Goal: Transaction & Acquisition: Purchase product/service

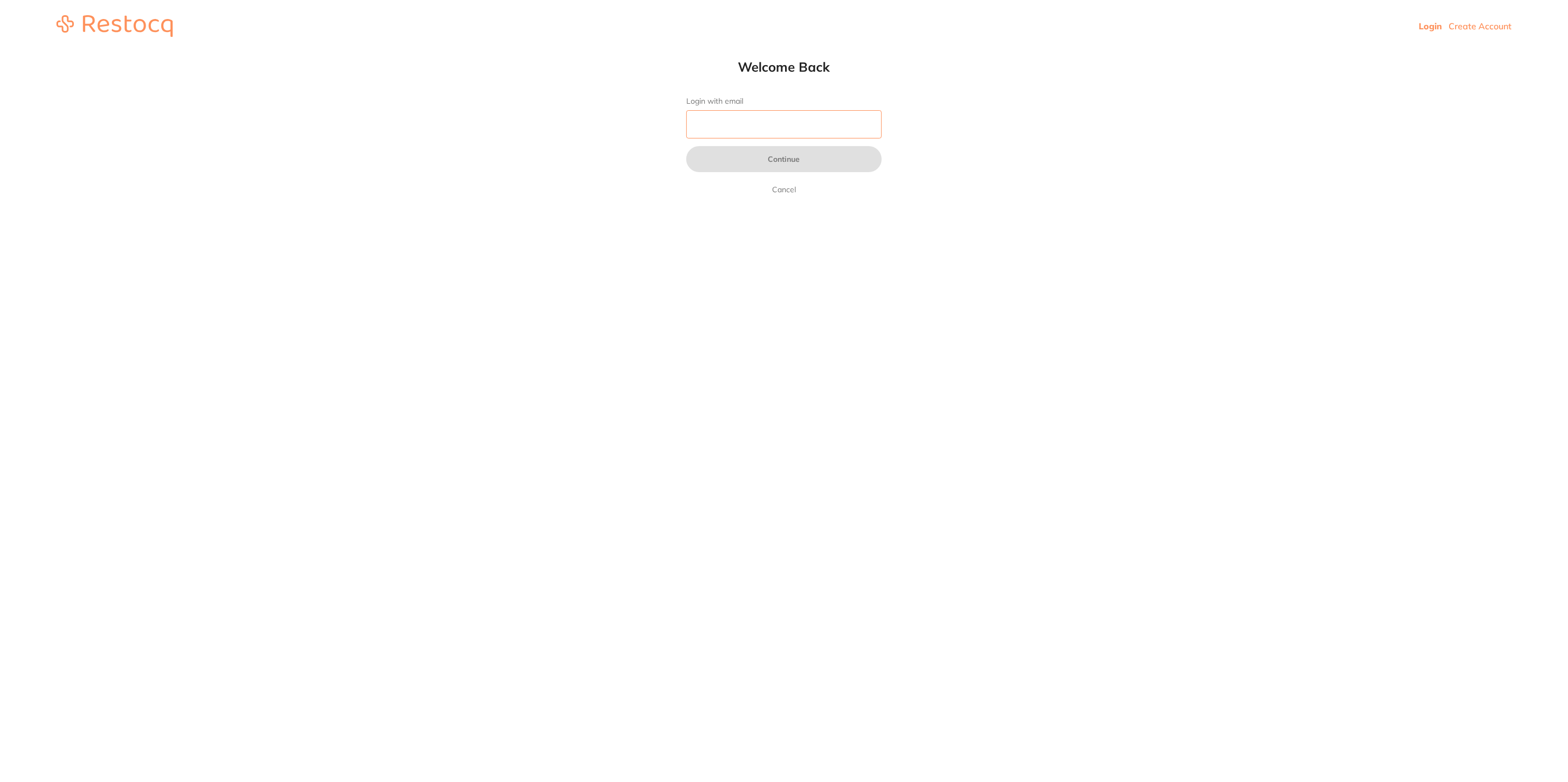
click at [765, 130] on input "Login with email" at bounding box center [784, 124] width 196 height 28
type input "[EMAIL_ADDRESS][DOMAIN_NAME]"
click at [715, 165] on button "Continue" at bounding box center [784, 158] width 196 height 26
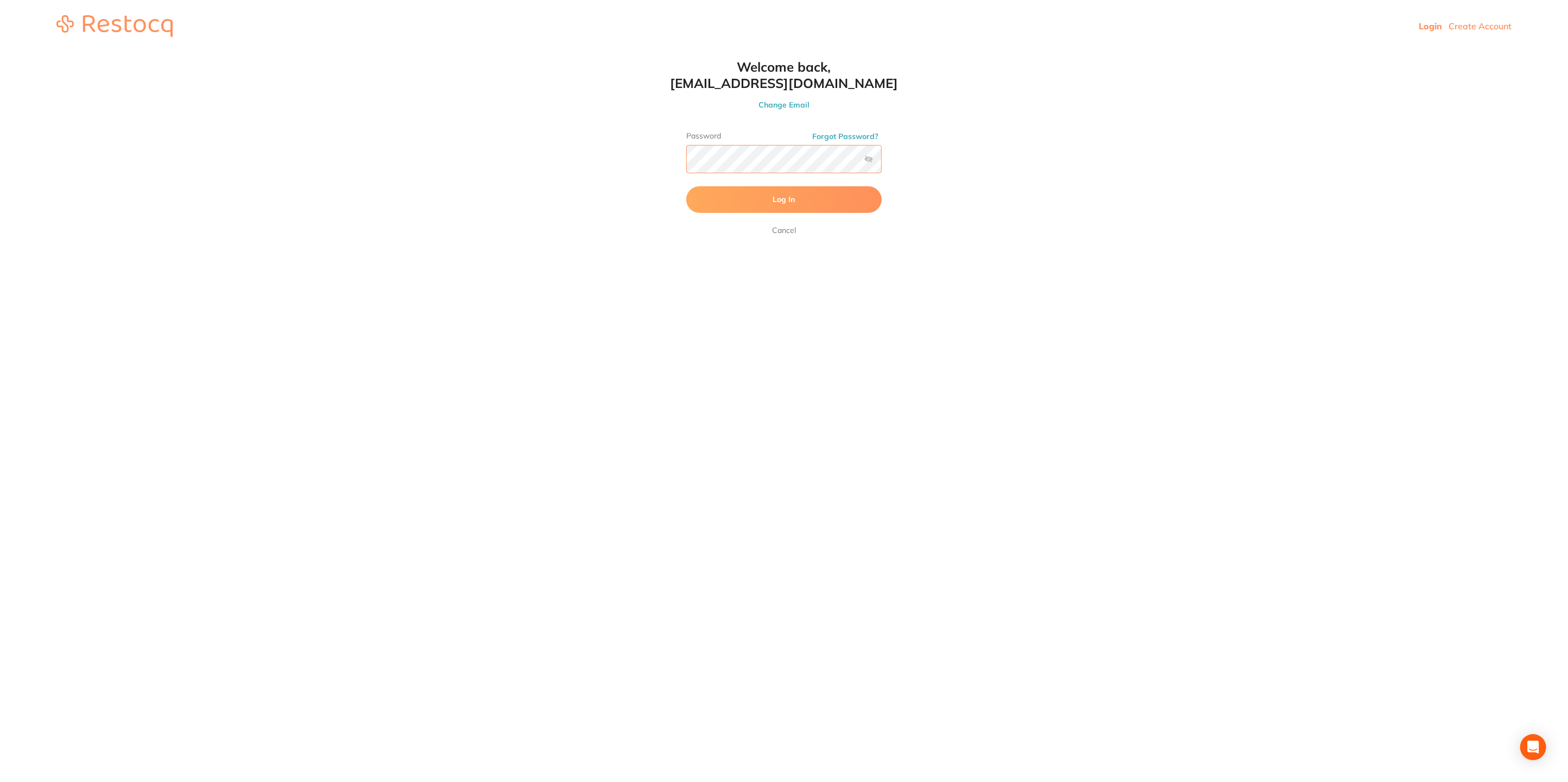
click at [686, 186] on button "Log In" at bounding box center [784, 198] width 196 height 26
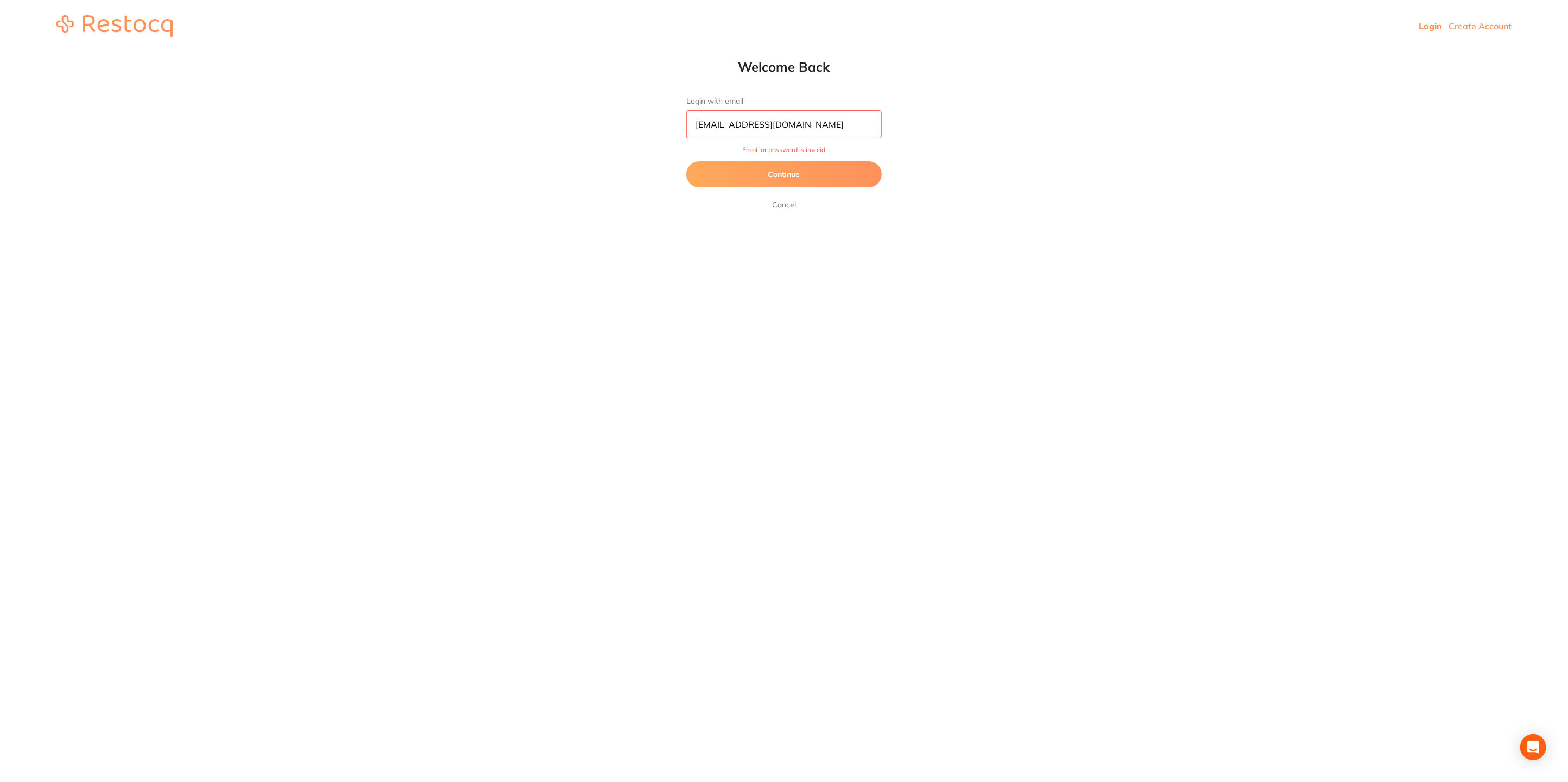
click at [816, 168] on button "Continue" at bounding box center [784, 174] width 196 height 26
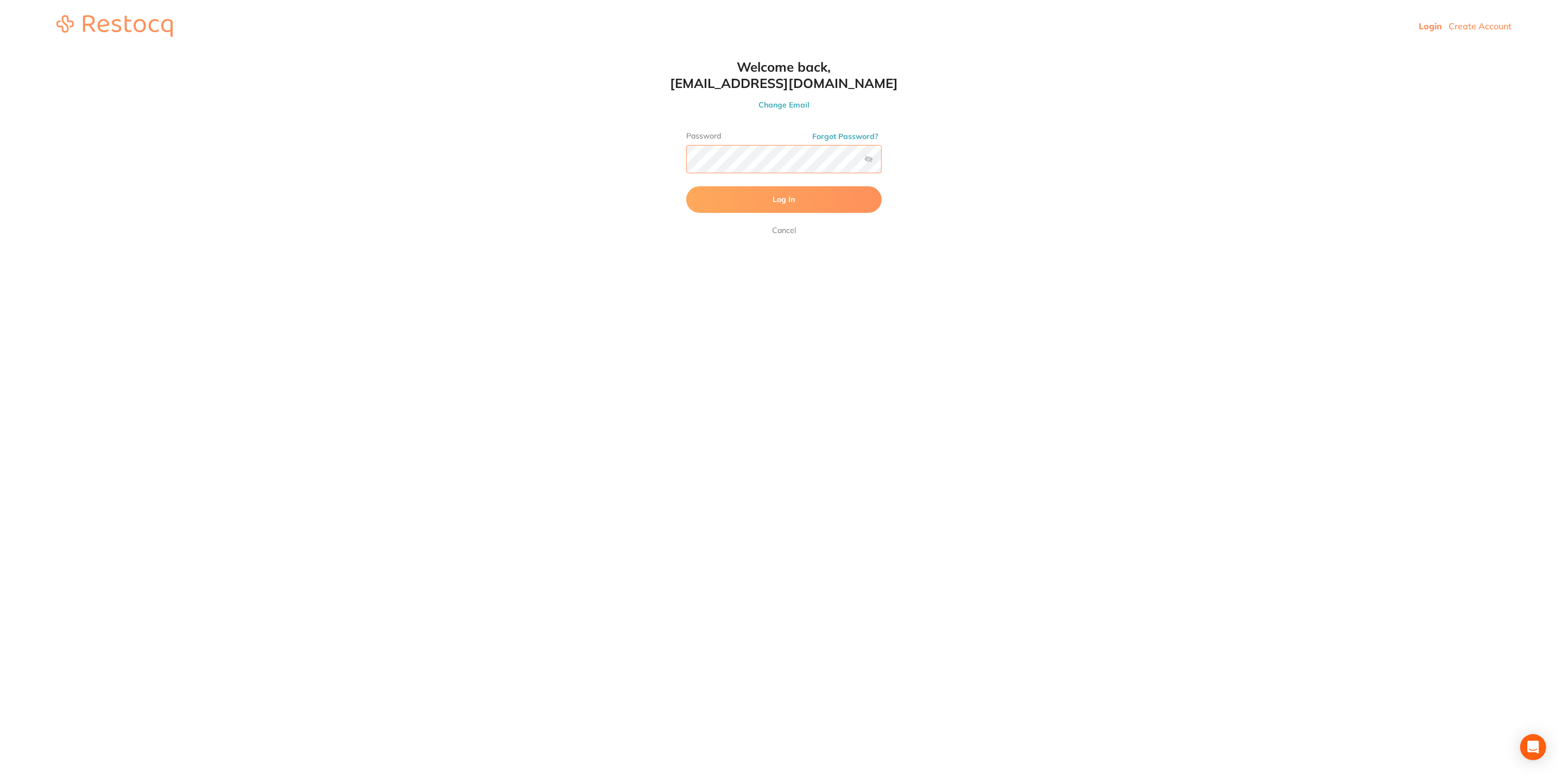
click at [638, 52] on html "Login Create Account Welcome Back Login with email [EMAIL_ADDRESS][DOMAIN_NAME]…" at bounding box center [784, 26] width 1568 height 52
click at [686, 186] on button "Log In" at bounding box center [784, 198] width 196 height 26
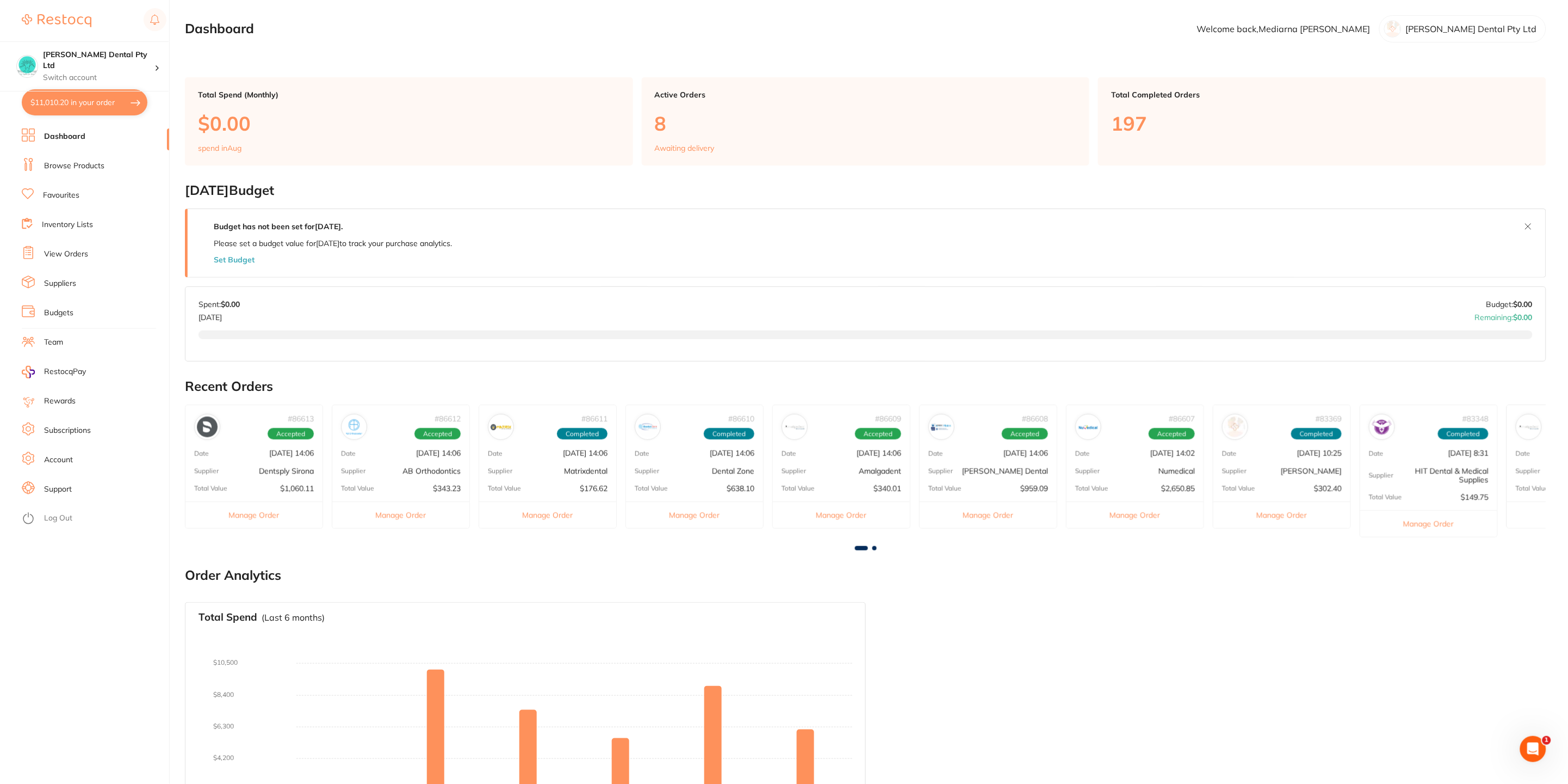
drag, startPoint x: 61, startPoint y: 168, endPoint x: 100, endPoint y: 155, distance: 41.1
click at [61, 167] on link "Browse Products" at bounding box center [73, 166] width 60 height 11
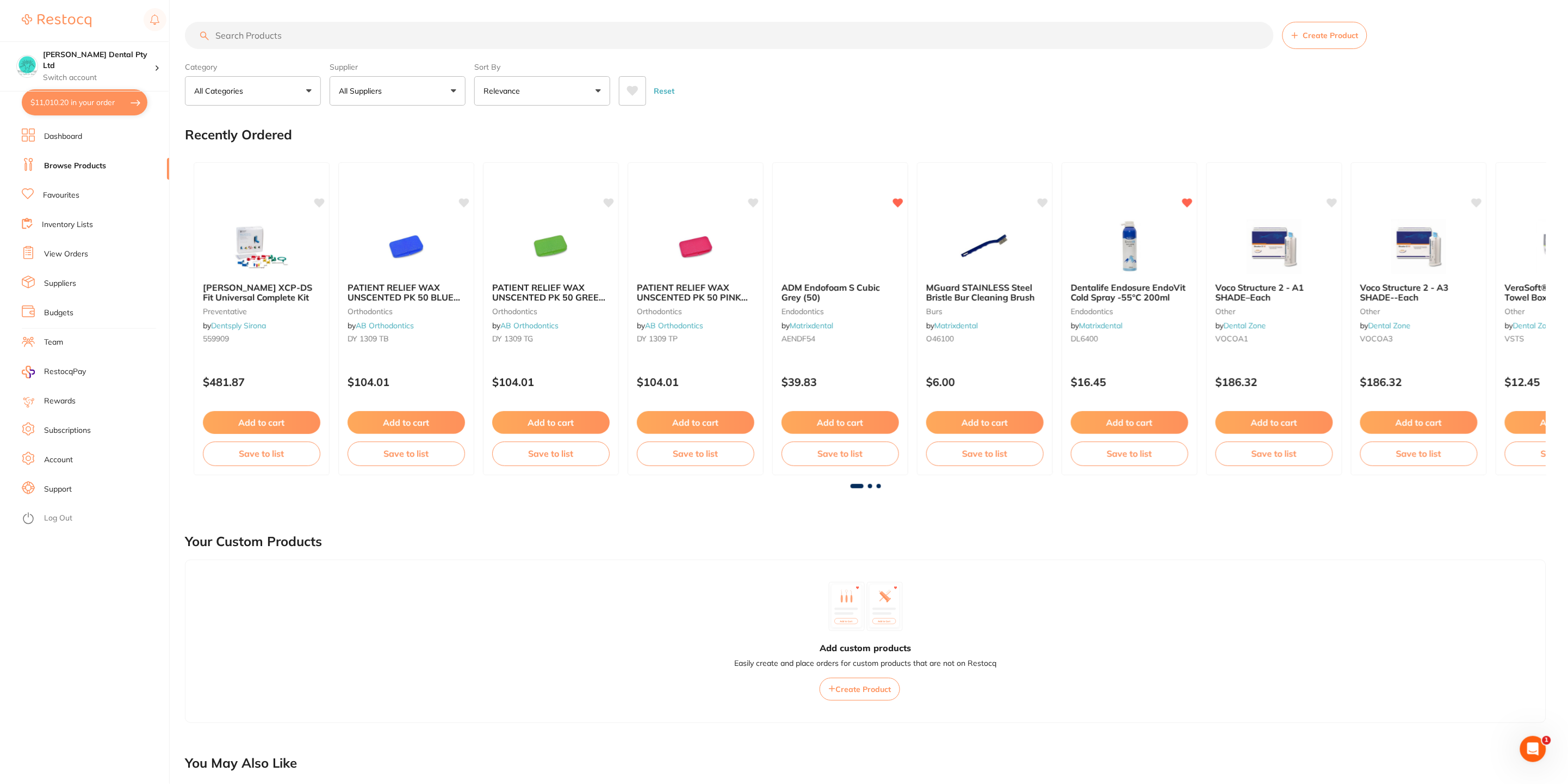
click at [296, 40] on input "search" at bounding box center [729, 35] width 1089 height 27
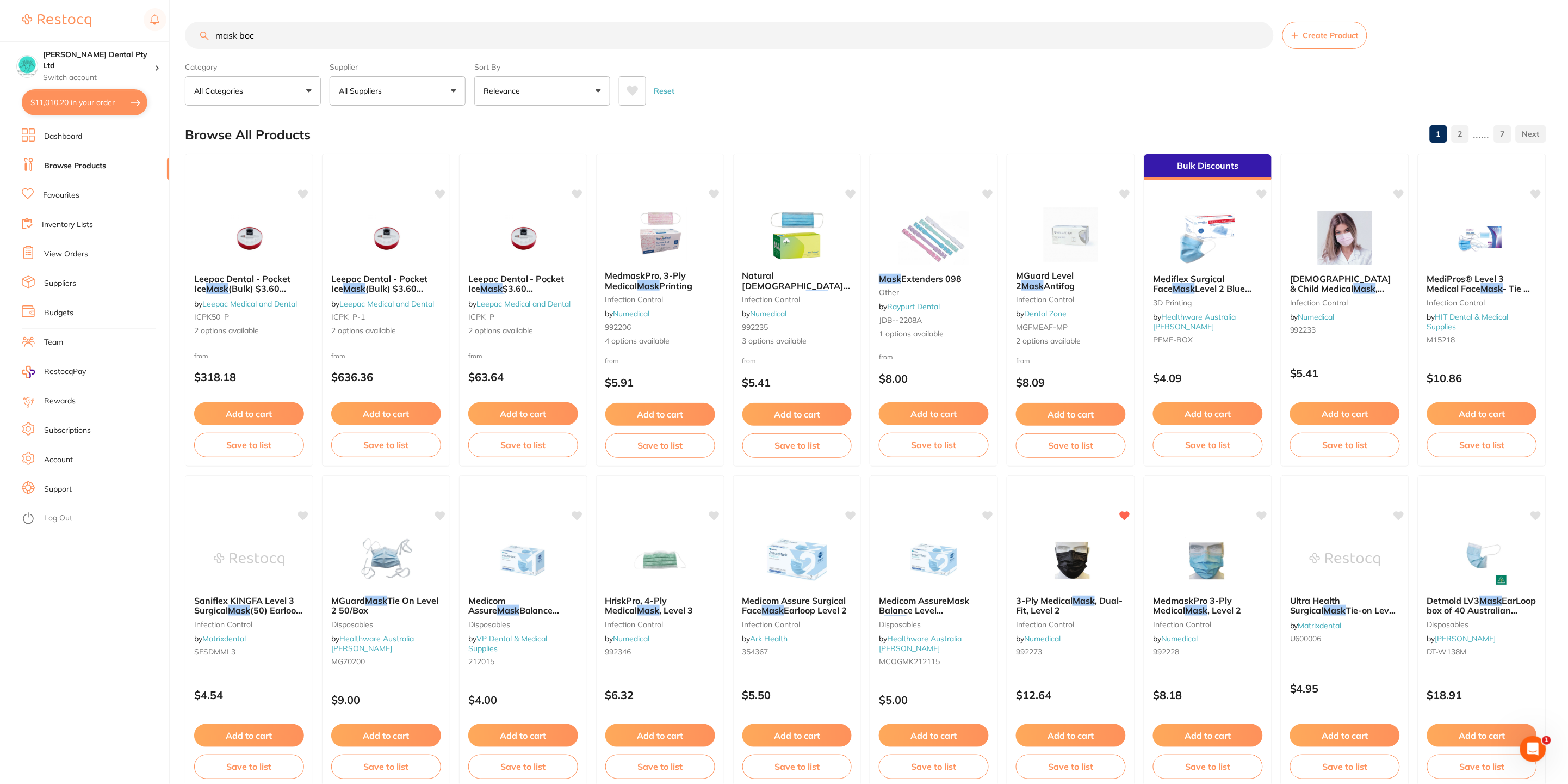
click at [285, 34] on input "mask boc" at bounding box center [729, 35] width 1089 height 27
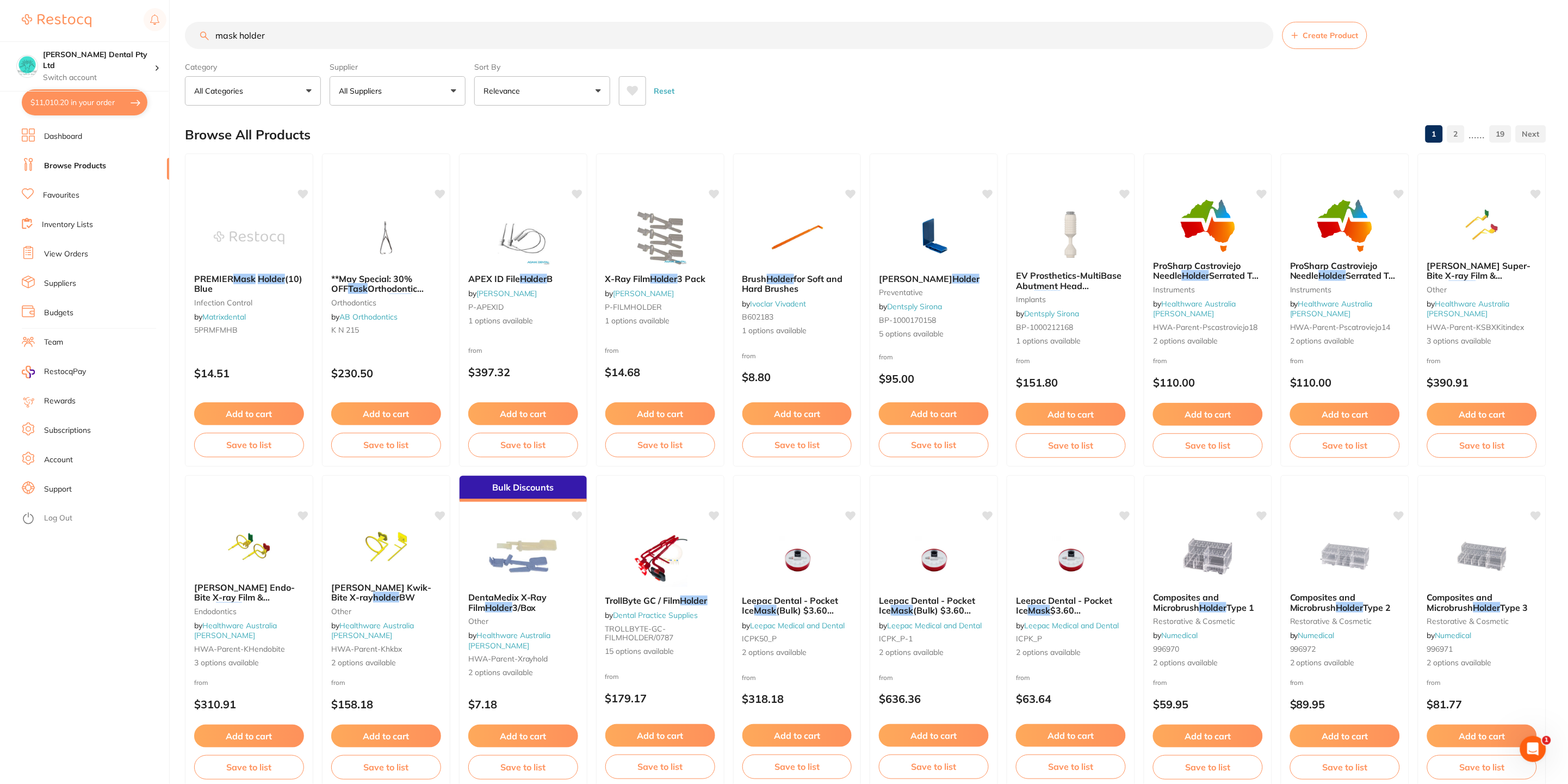
drag, startPoint x: 263, startPoint y: 40, endPoint x: 315, endPoint y: 73, distance: 61.6
click at [156, 28] on div "$11,010.20 [PERSON_NAME] Dental Pty Ltd Switch account [PERSON_NAME] Dental Pty…" at bounding box center [784, 392] width 1568 height 784
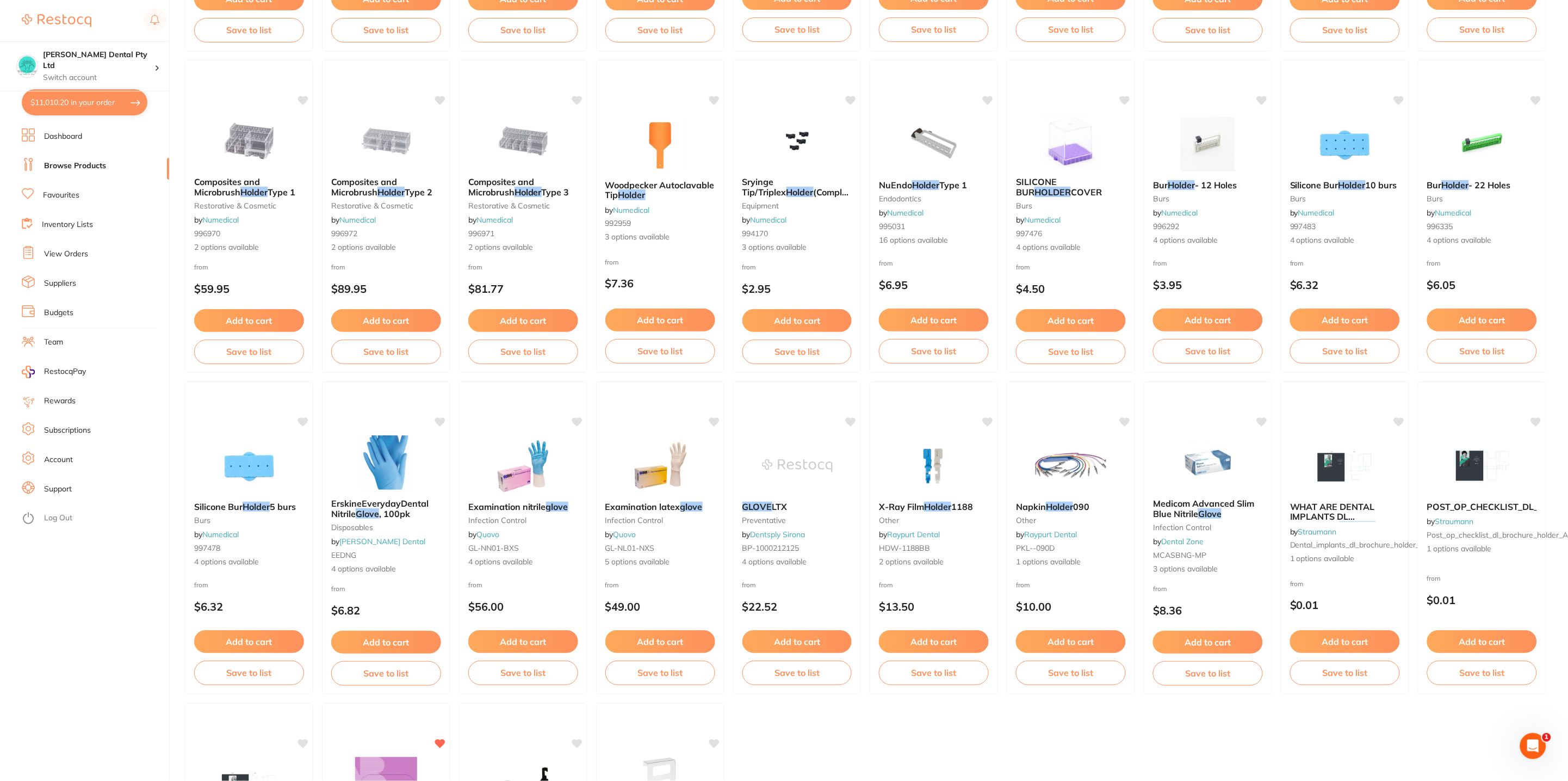
scroll to position [1223, 0]
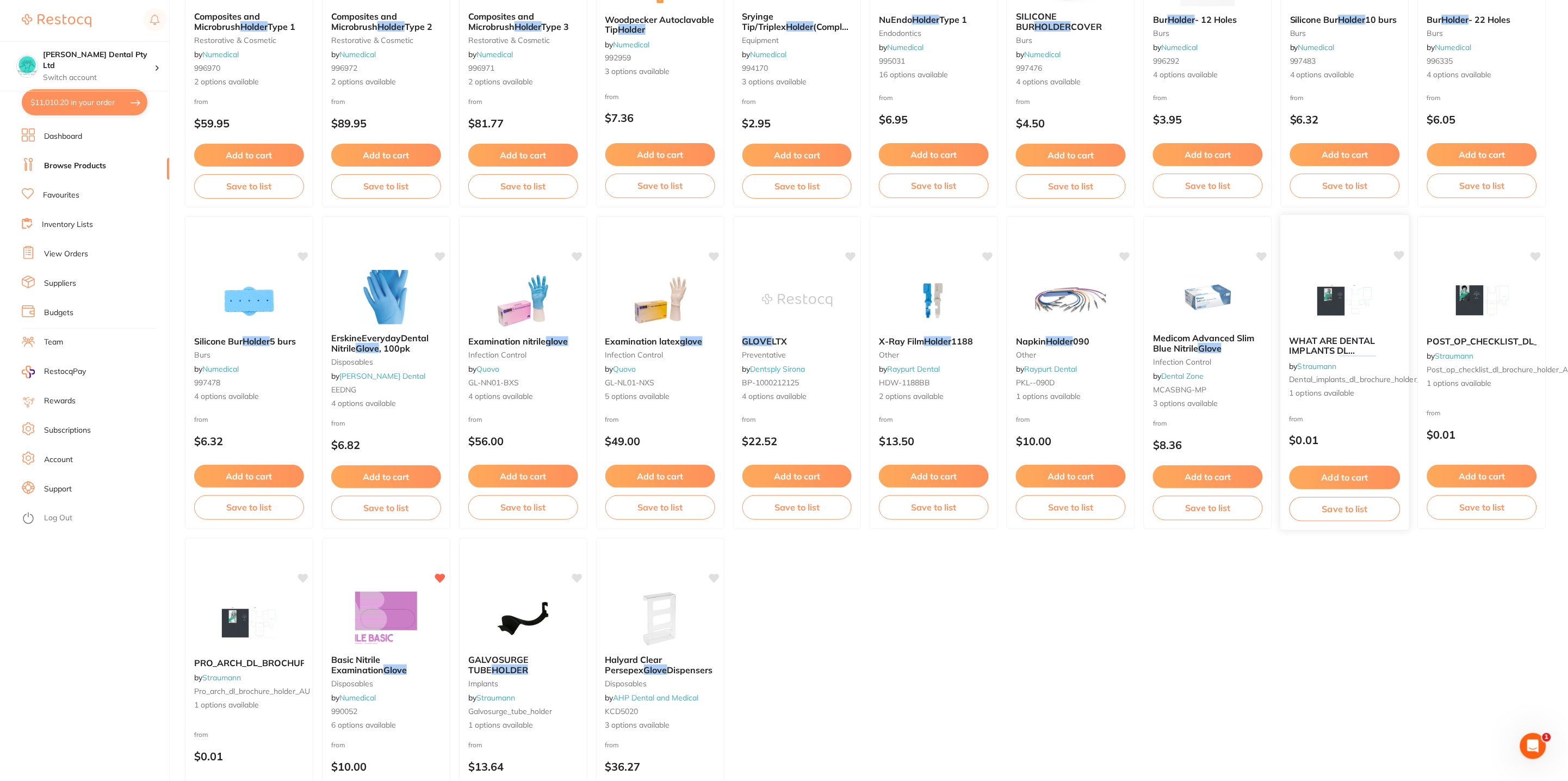
click at [1349, 327] on div "WHAT ARE DENTAL IMPLANTS DL BROCHURE HOLDER by Straumann dental_implants_dl_bro…" at bounding box center [1345, 367] width 128 height 80
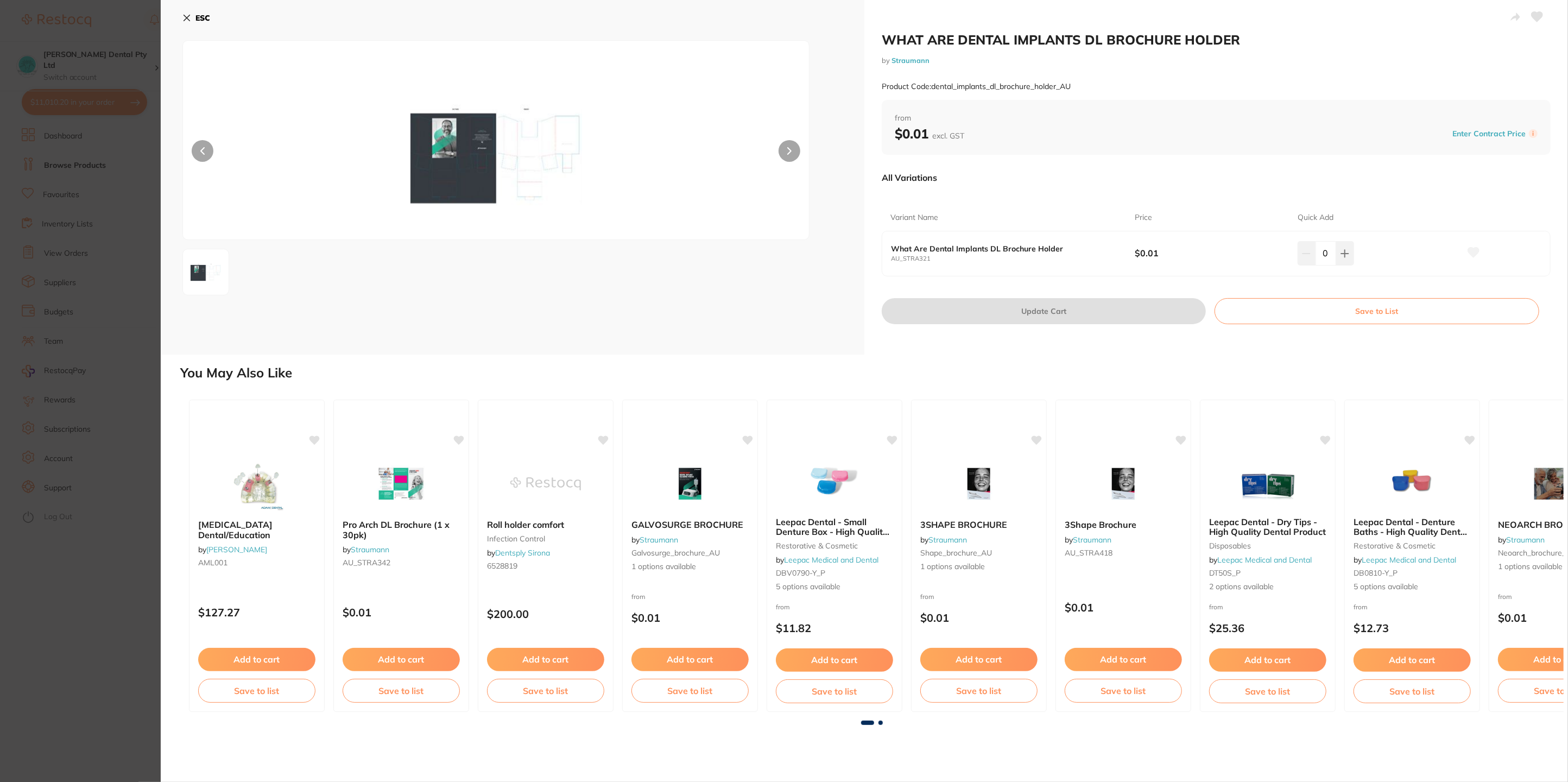
click at [188, 19] on icon at bounding box center [187, 19] width 6 height 6
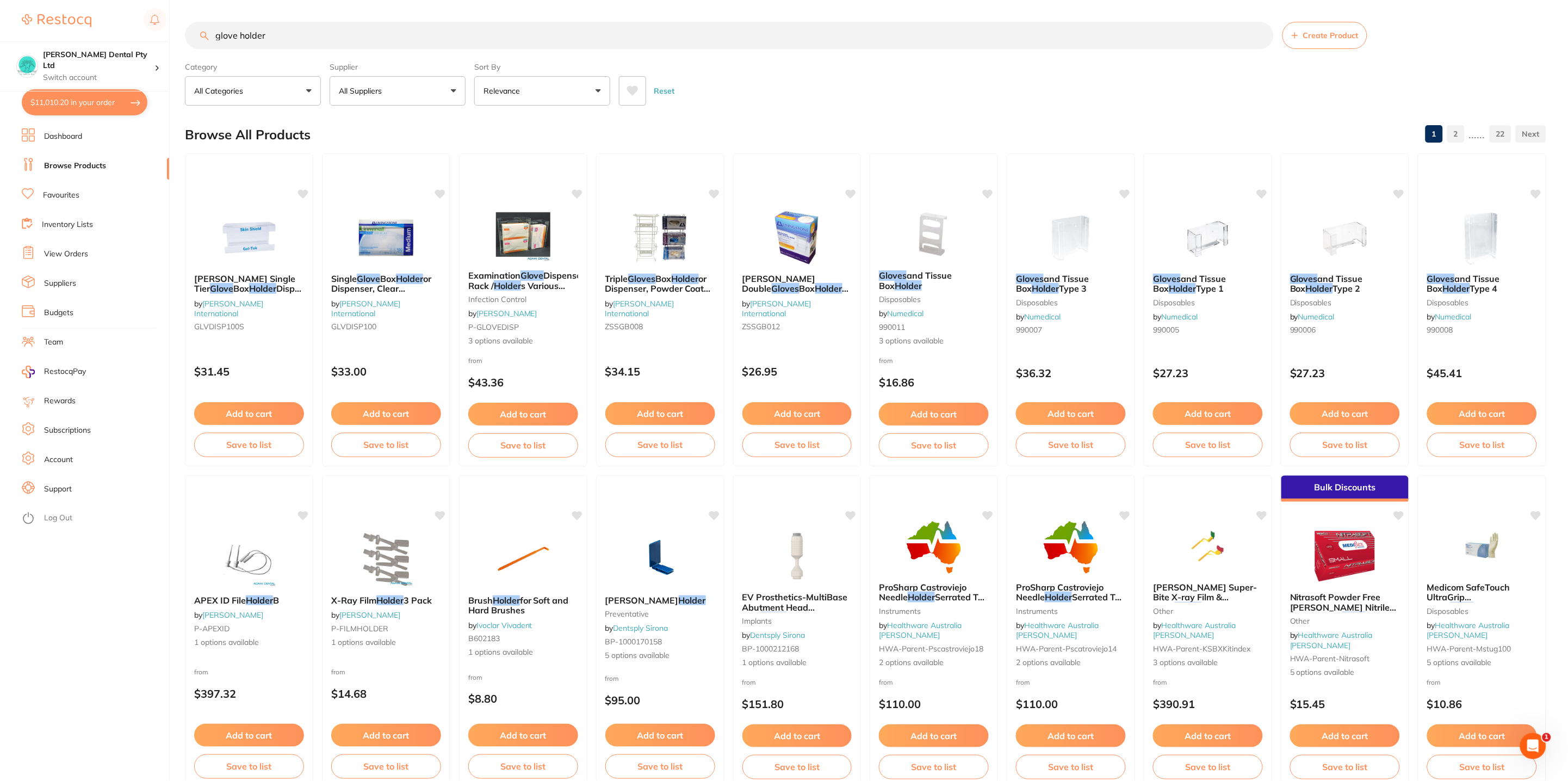
drag, startPoint x: 296, startPoint y: 29, endPoint x: 126, endPoint y: 33, distance: 170.0
click at [126, 33] on div "$11,010.20 [PERSON_NAME] Dental Pty Ltd Switch account [PERSON_NAME] Dental Pty…" at bounding box center [784, 390] width 1568 height 781
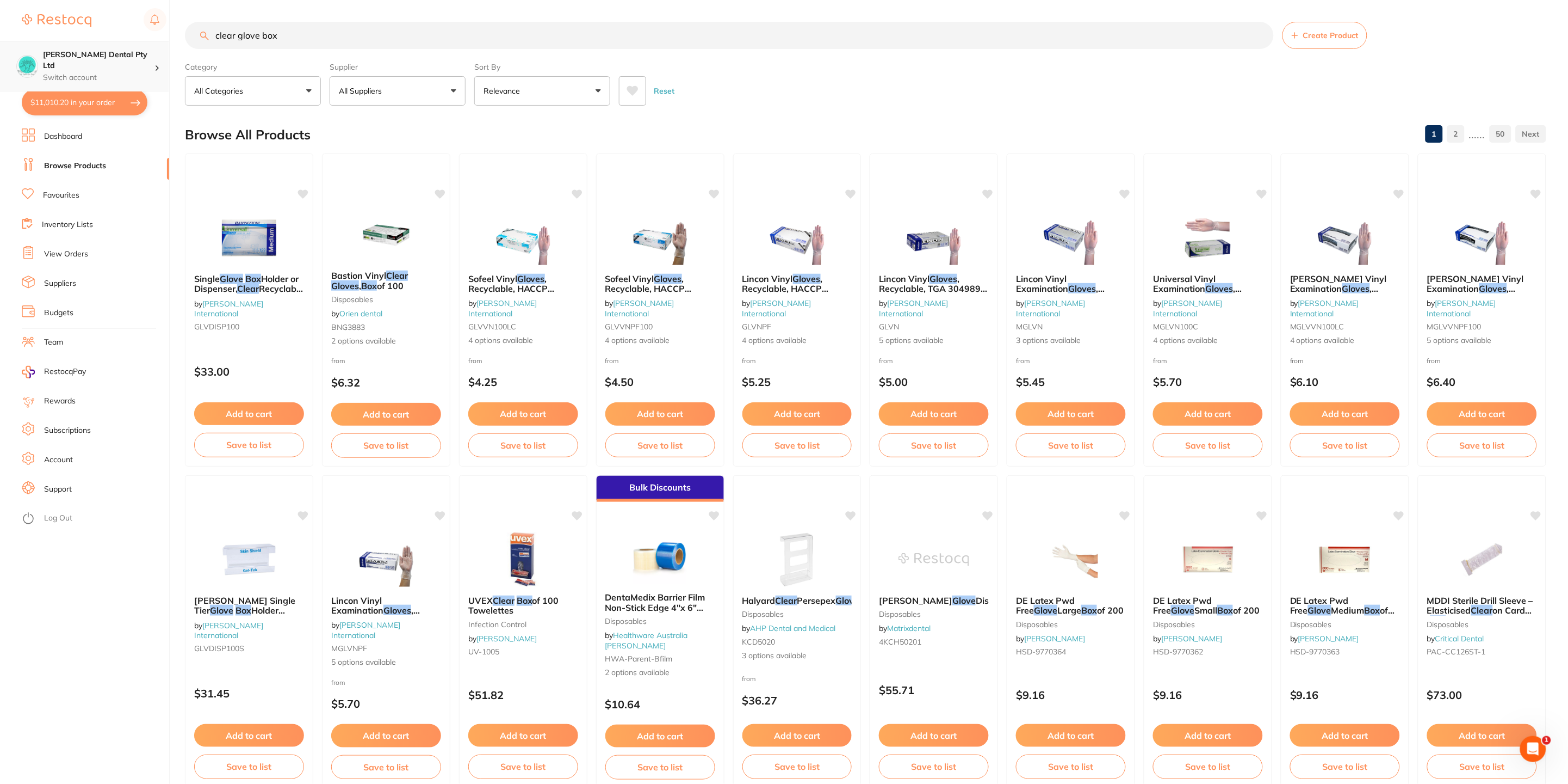
scroll to position [1, 0]
drag, startPoint x: 295, startPoint y: 32, endPoint x: 85, endPoint y: 71, distance: 213.6
click at [85, 71] on div "$11,010.20 [PERSON_NAME] Dental Pty Ltd Switch account [PERSON_NAME] Dental Pty…" at bounding box center [784, 392] width 1568 height 784
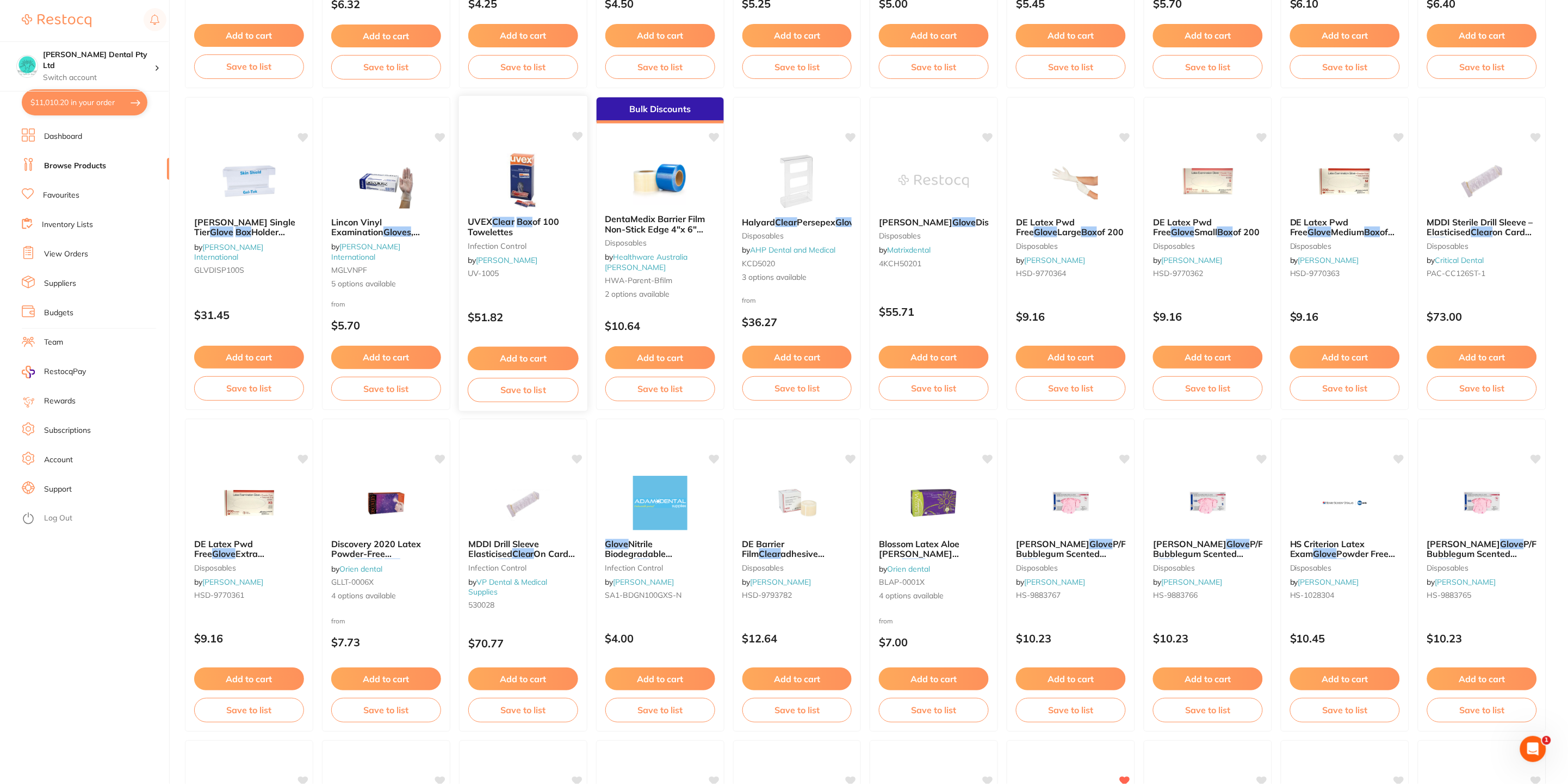
scroll to position [0, 0]
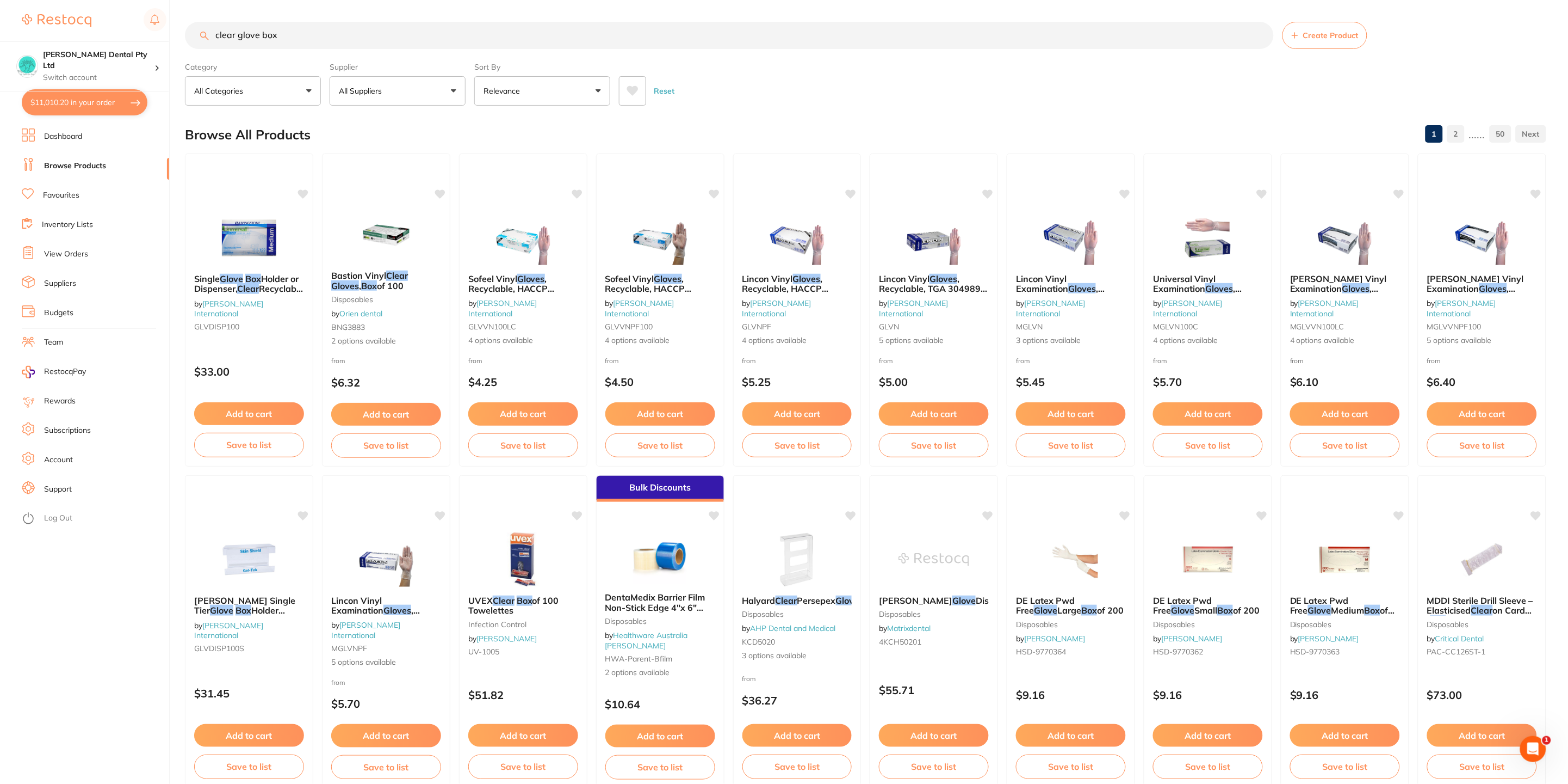
click at [812, 570] on img at bounding box center [797, 559] width 70 height 54
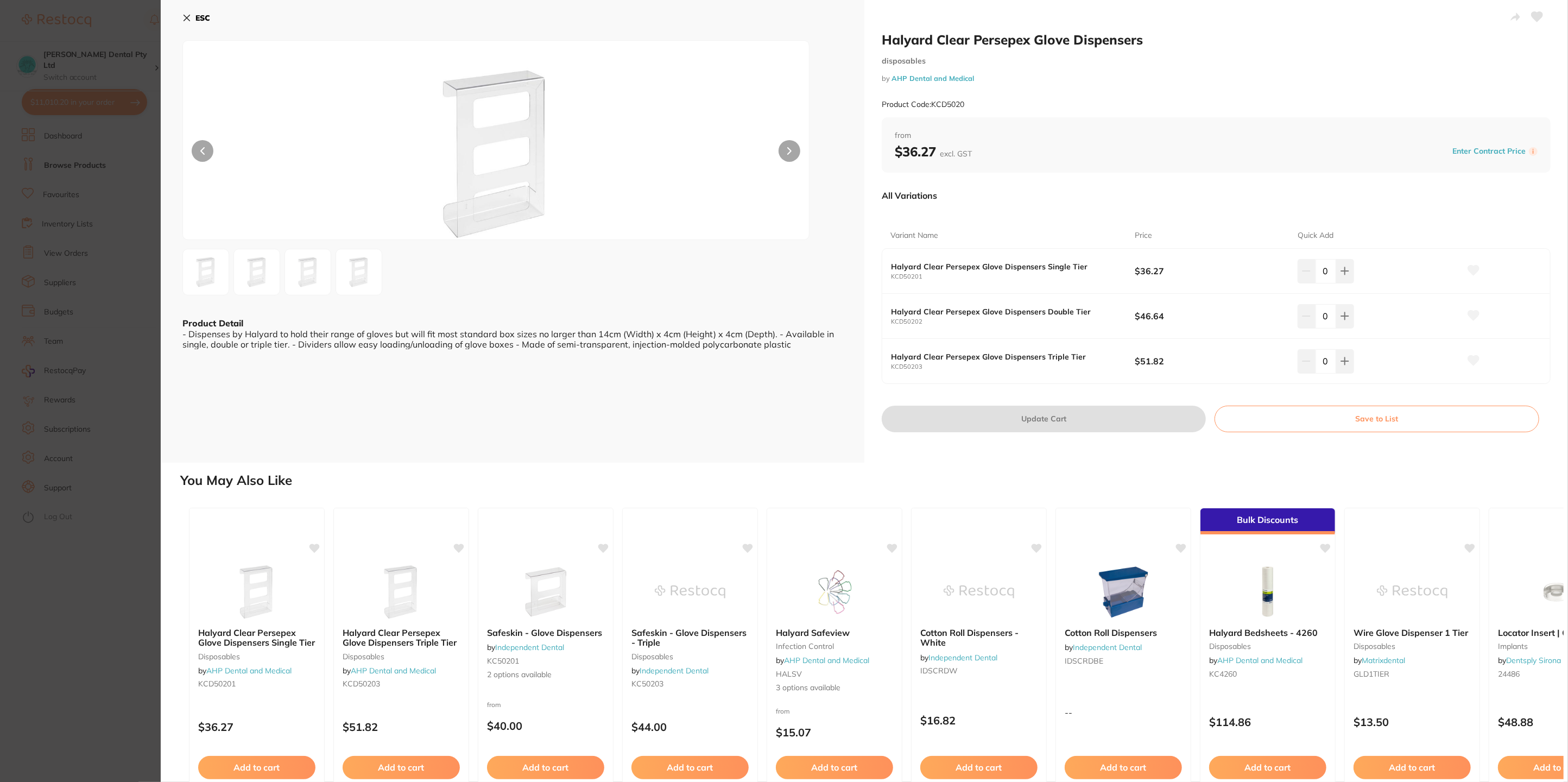
click at [197, 14] on b "ESC" at bounding box center [203, 18] width 15 height 10
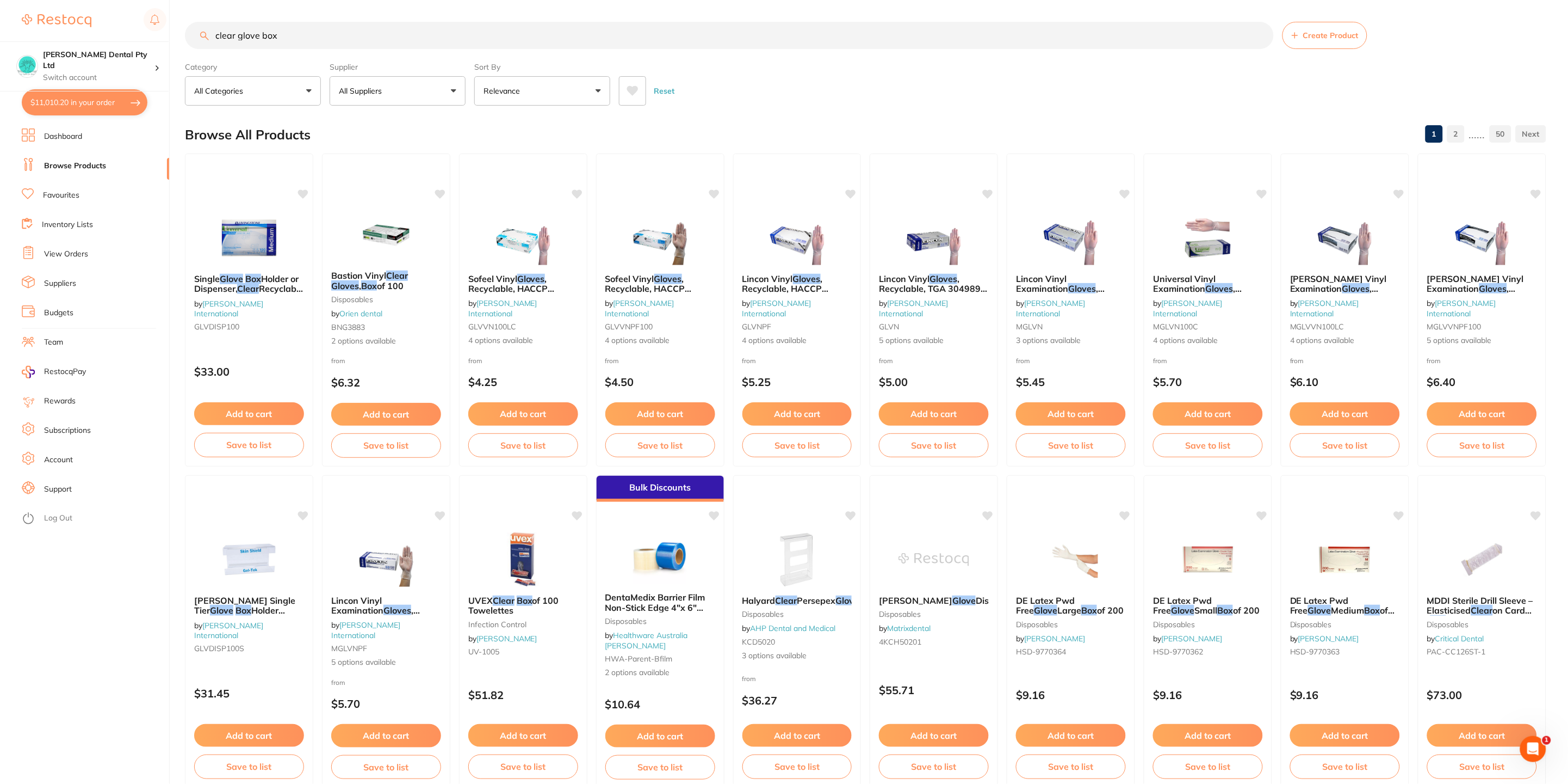
click at [295, 30] on input "clear glove box" at bounding box center [729, 35] width 1089 height 27
type input "c"
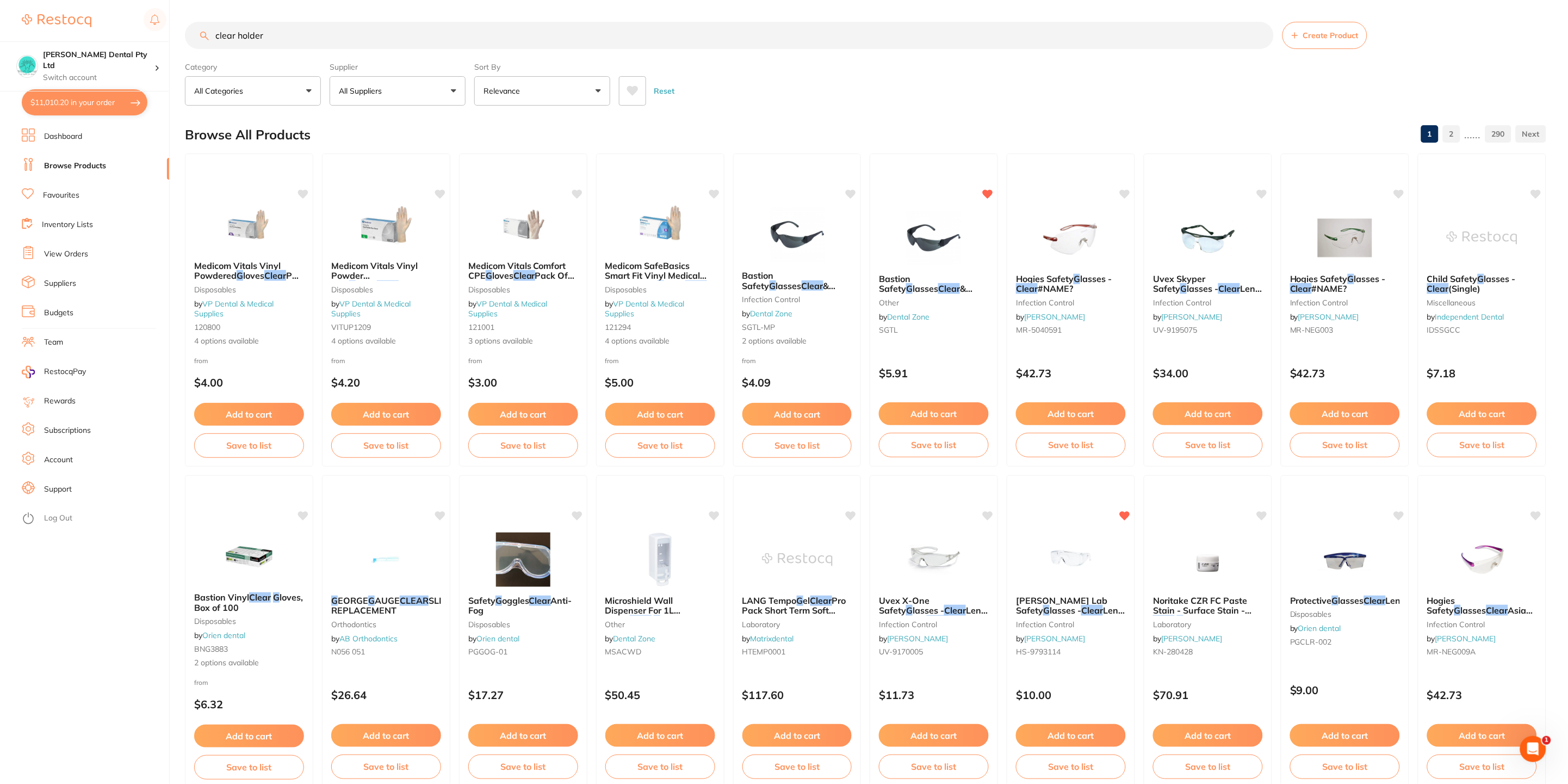
type input "clear holder"
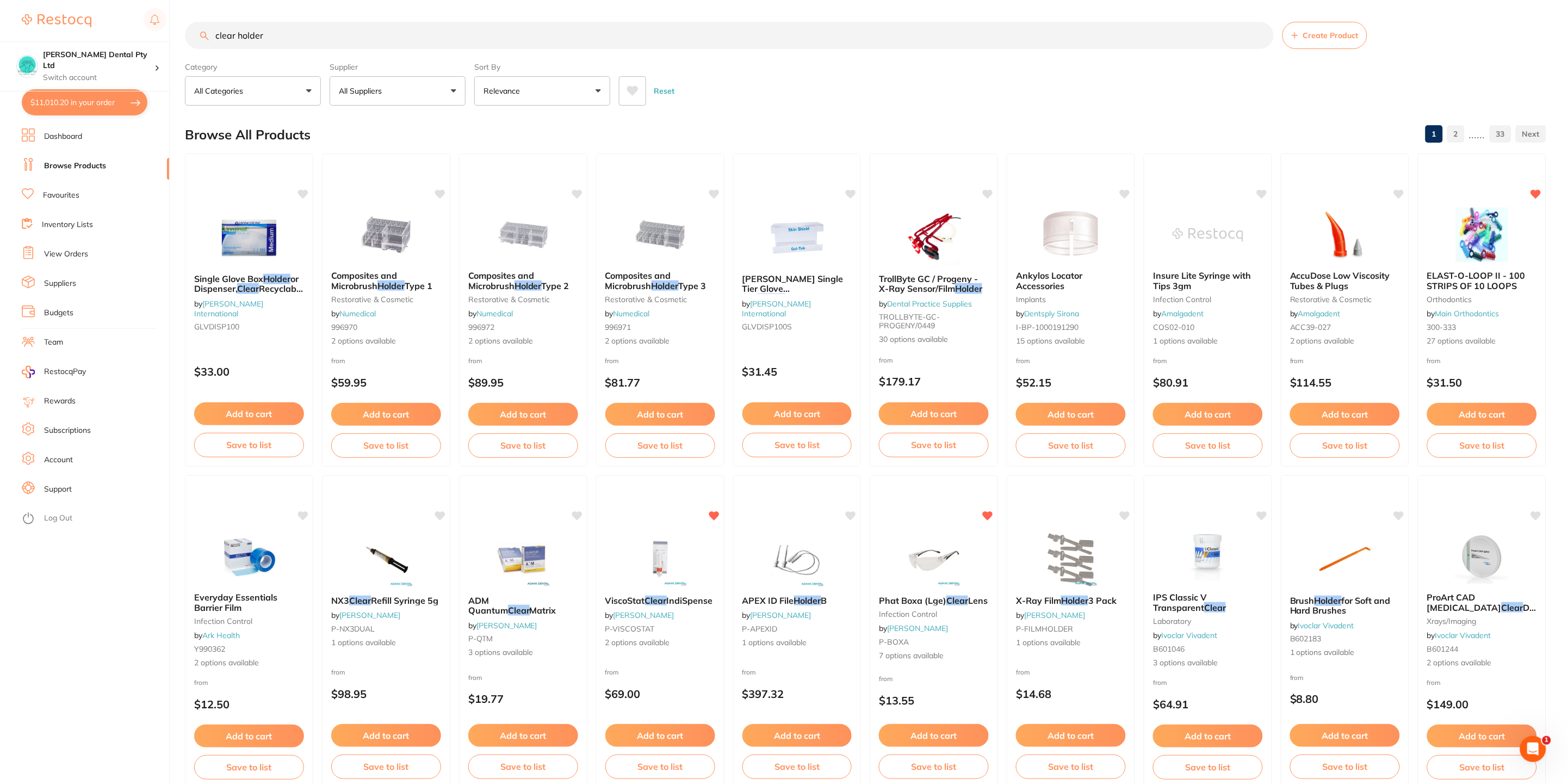
click at [719, 103] on div "Reset" at bounding box center [1078, 86] width 919 height 38
click at [1190, 95] on div "Reset" at bounding box center [1078, 86] width 919 height 38
